Goal: Contribute content

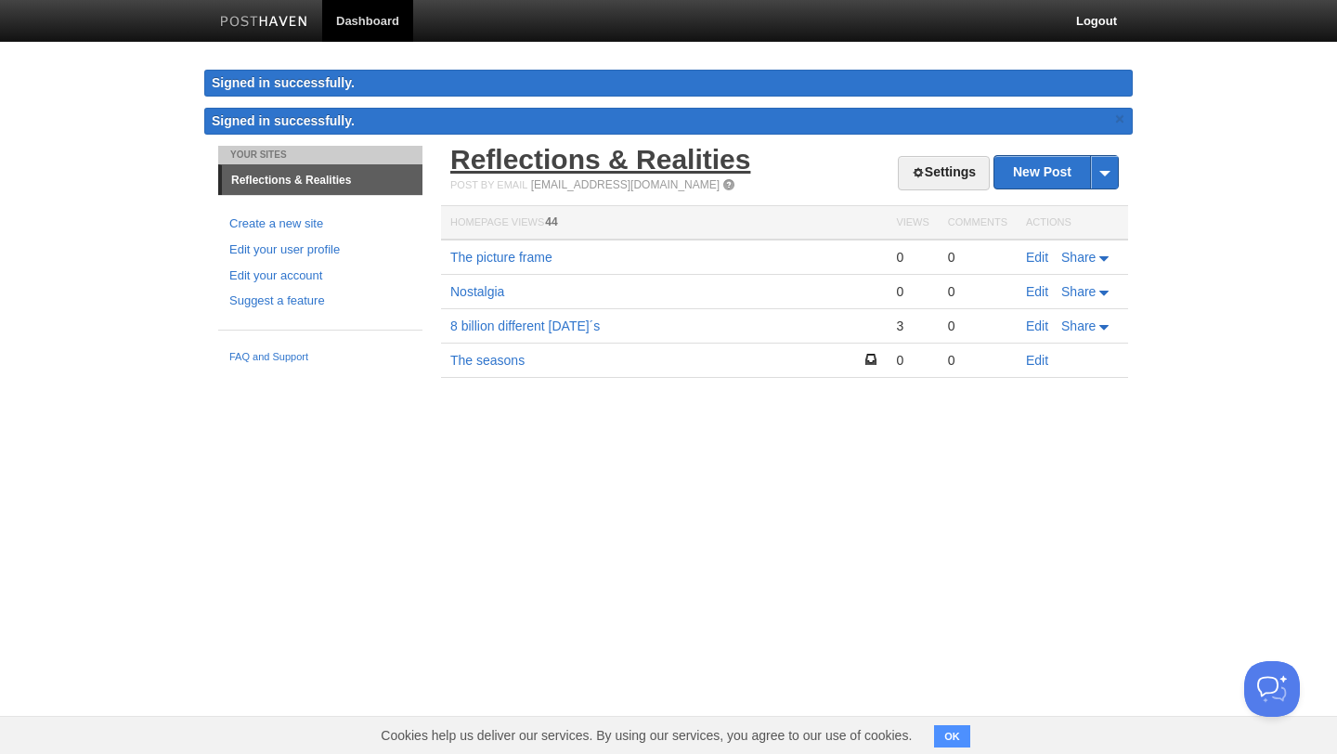
click at [631, 163] on link "Reflections & Realities" at bounding box center [600, 159] width 300 height 31
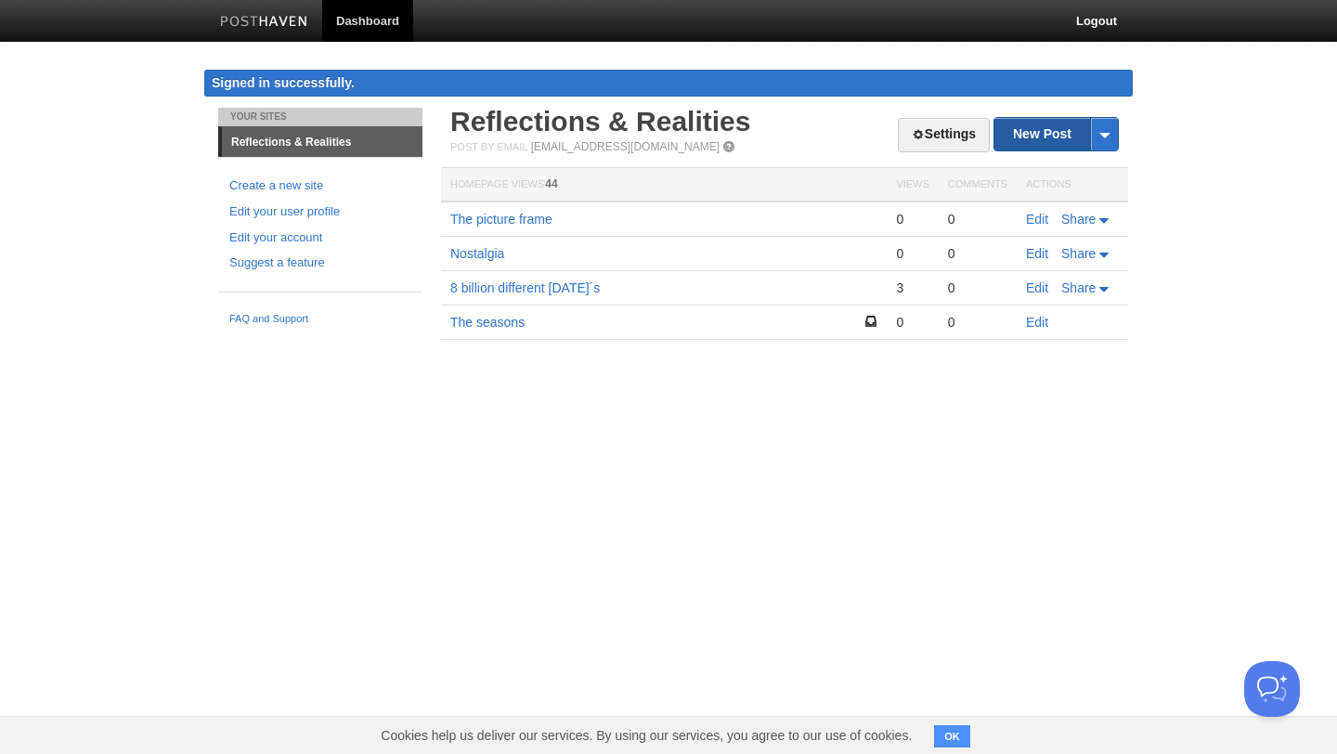
click at [1070, 121] on link "New Post" at bounding box center [1057, 134] width 124 height 33
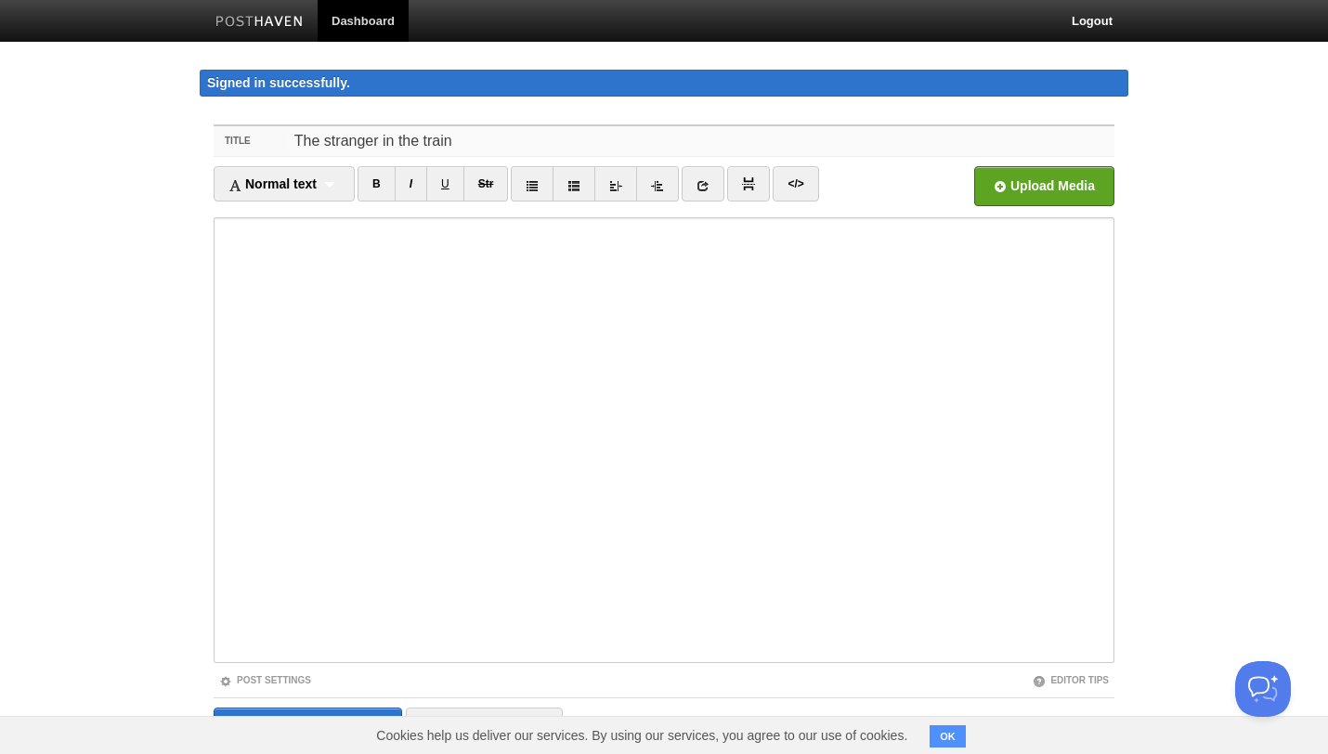
type input "The stranger in the train"
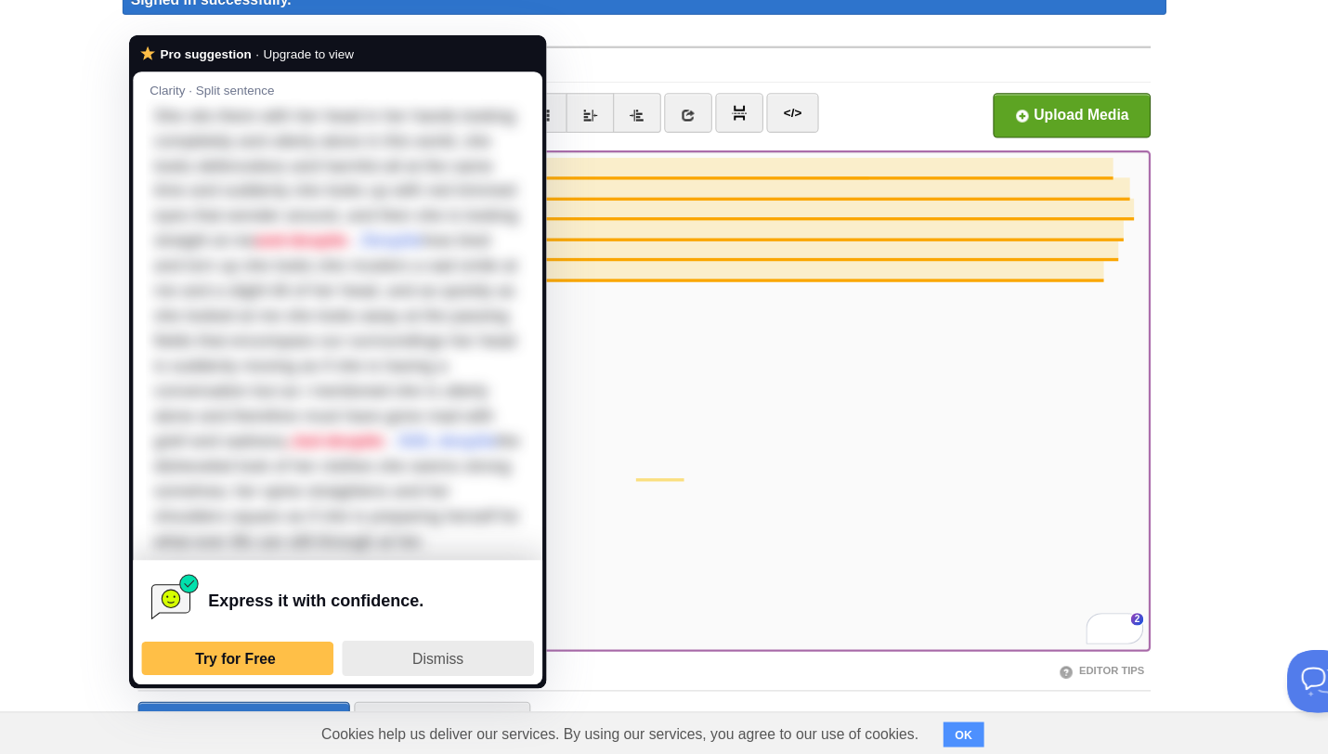
click at [487, 676] on span "Dismiss" at bounding box center [481, 668] width 46 height 15
